Goal: Task Accomplishment & Management: Use online tool/utility

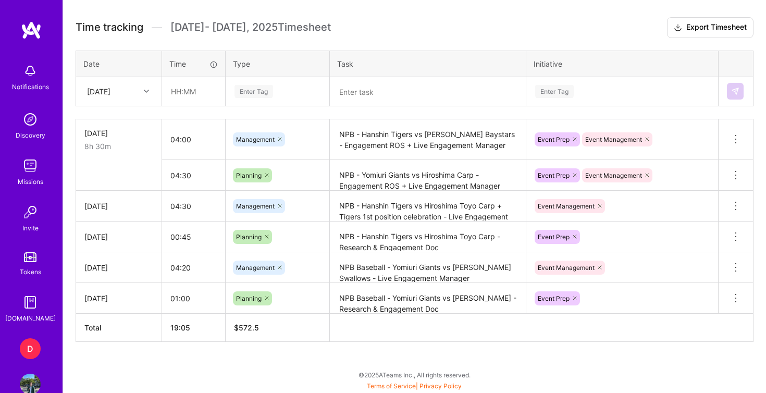
scroll to position [386, 0]
click at [190, 94] on input "text" at bounding box center [194, 92] width 62 height 28
type input "00:45"
click at [248, 90] on div "Enter Tag" at bounding box center [253, 91] width 39 height 16
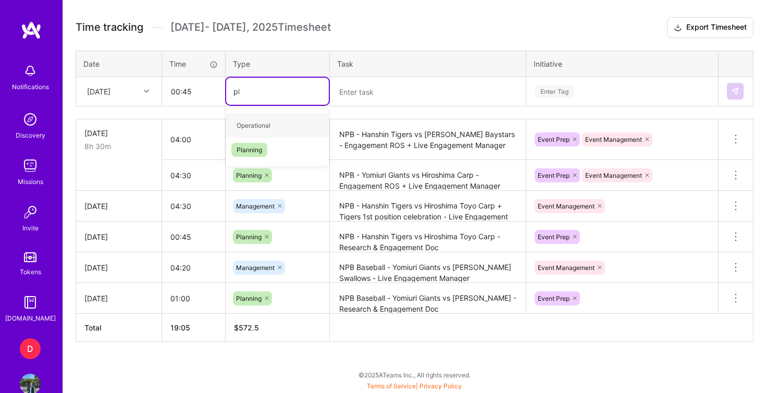
type input "pla"
click at [257, 120] on span "Planning" at bounding box center [249, 125] width 36 height 14
click at [369, 95] on textarea at bounding box center [428, 91] width 194 height 27
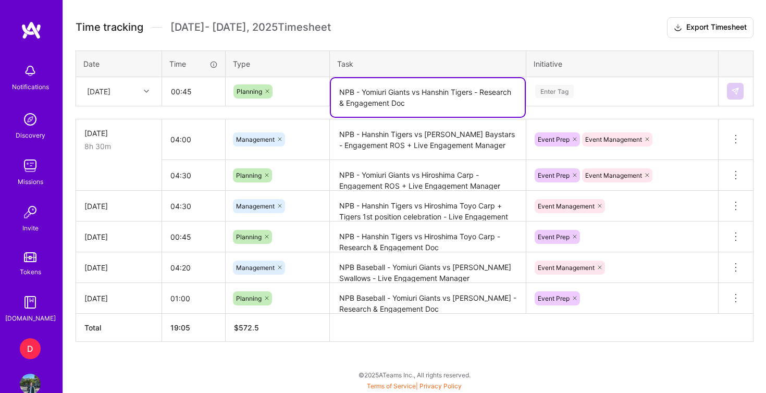
type textarea "NPB - Yomiuri Giants vs Hanshin Tigers - Research & Engagement Doc"
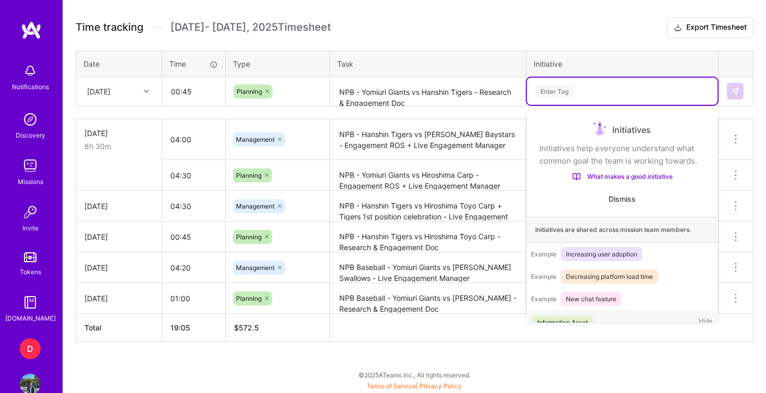
click at [572, 95] on div "Enter Tag" at bounding box center [554, 91] width 39 height 16
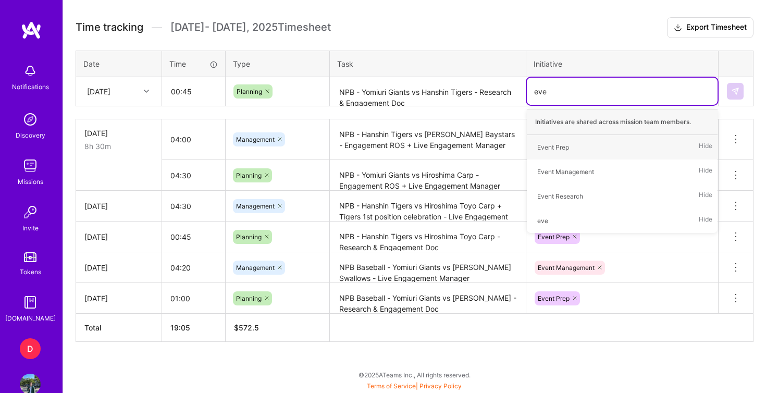
type input "even"
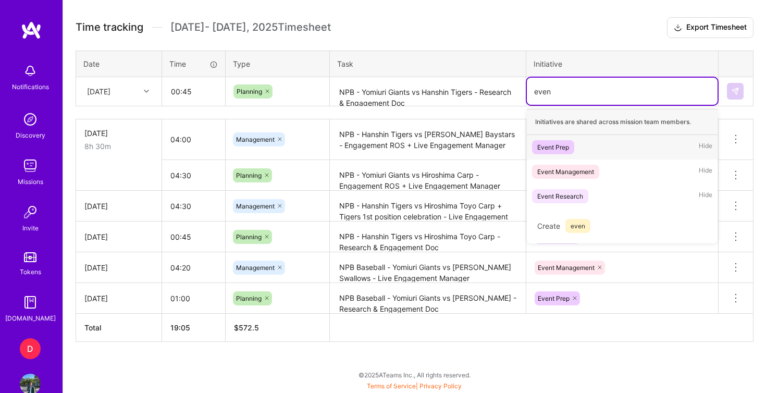
click at [569, 146] on span "Event Prep" at bounding box center [553, 147] width 42 height 14
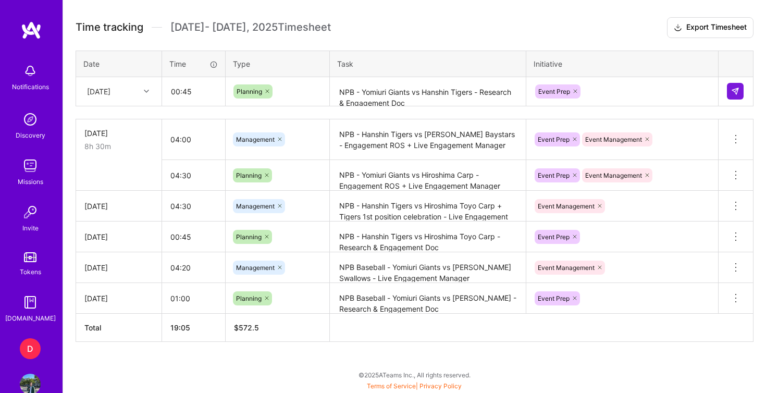
click at [606, 43] on div "Time tracking [DATE] - [DATE] Timesheet Export Timesheet Date Time Type Task In…" at bounding box center [415, 179] width 678 height 325
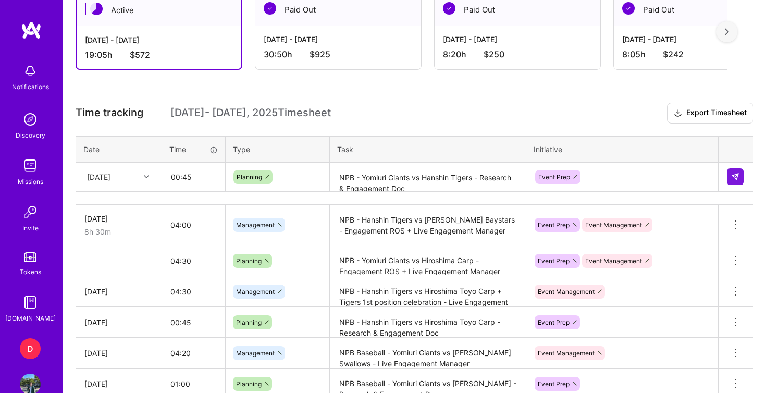
scroll to position [300, 0]
click at [737, 179] on img at bounding box center [735, 177] width 8 height 8
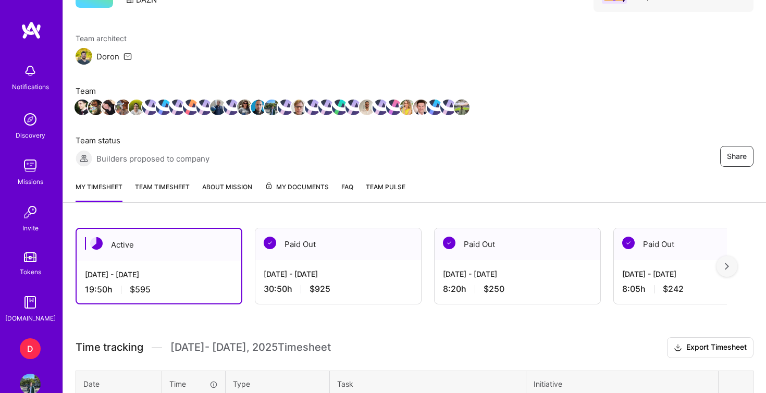
scroll to position [60, 0]
